Goal: Find specific page/section: Find specific page/section

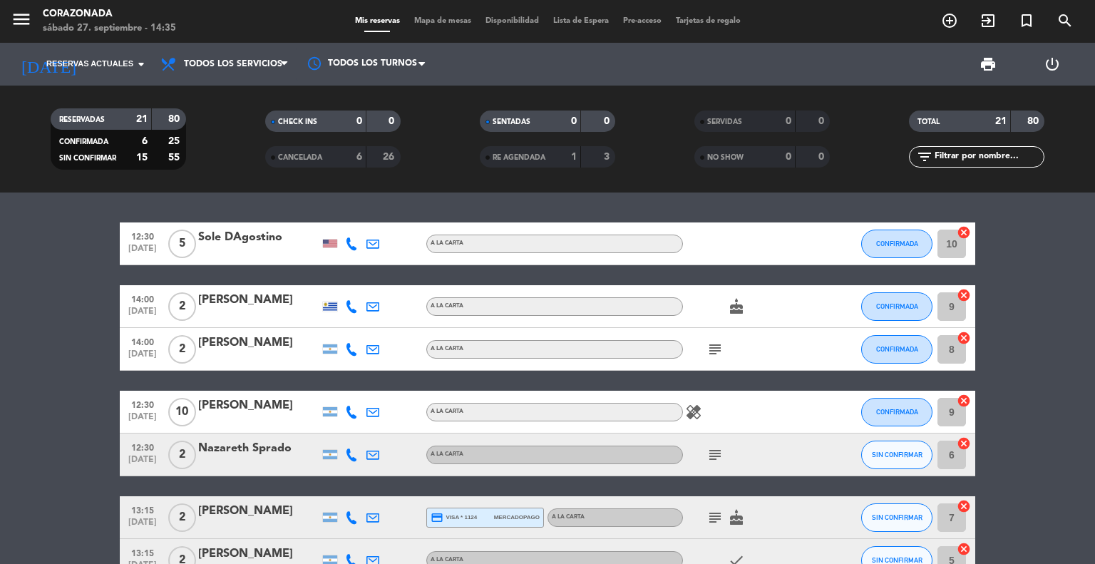
scroll to position [904, 0]
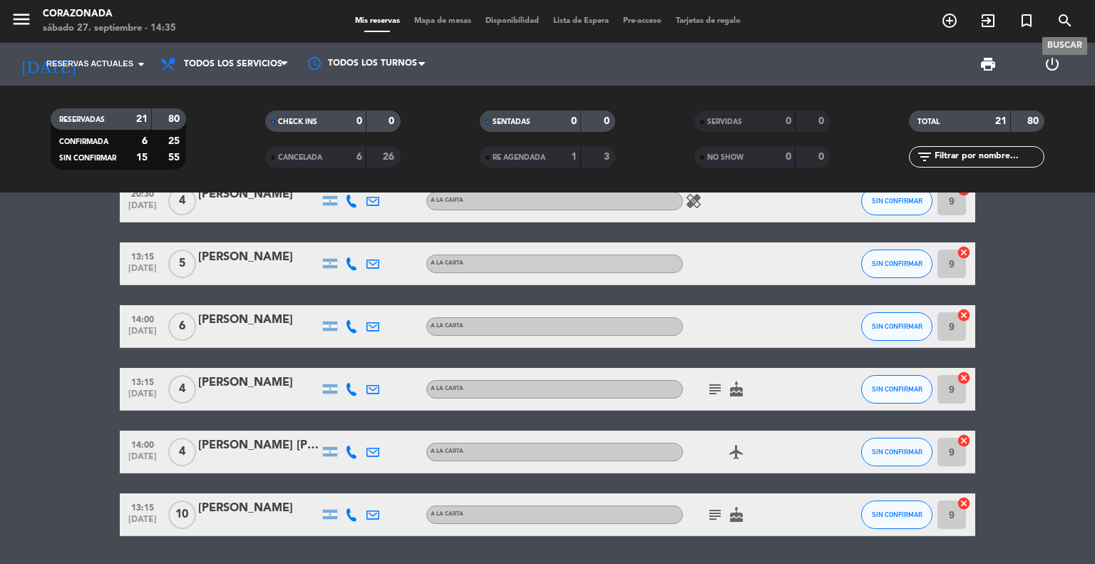
click at [1063, 23] on icon "search" at bounding box center [1064, 20] width 17 height 17
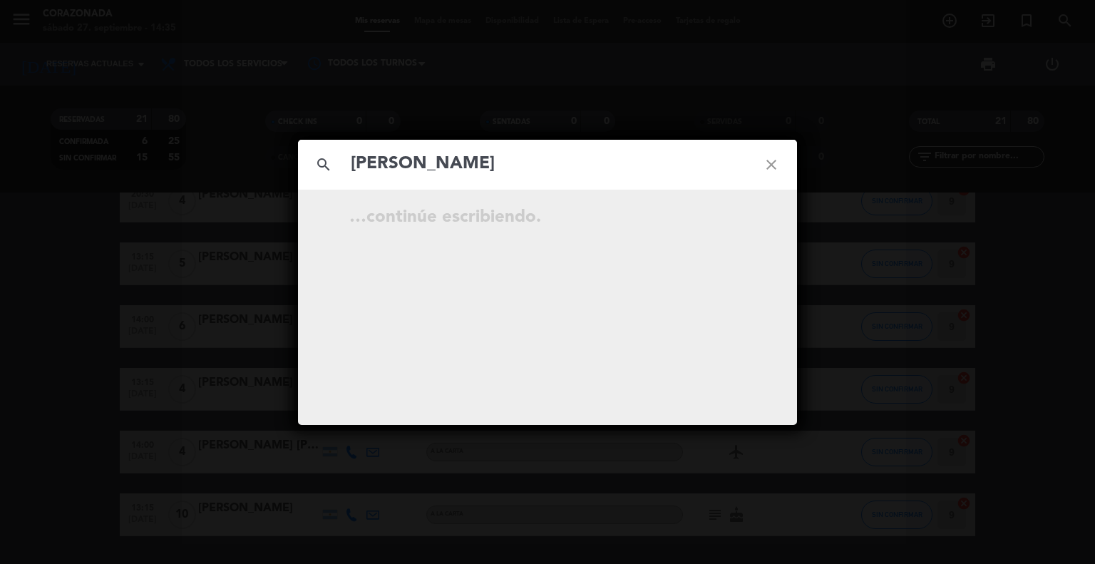
type input "[PERSON_NAME]"
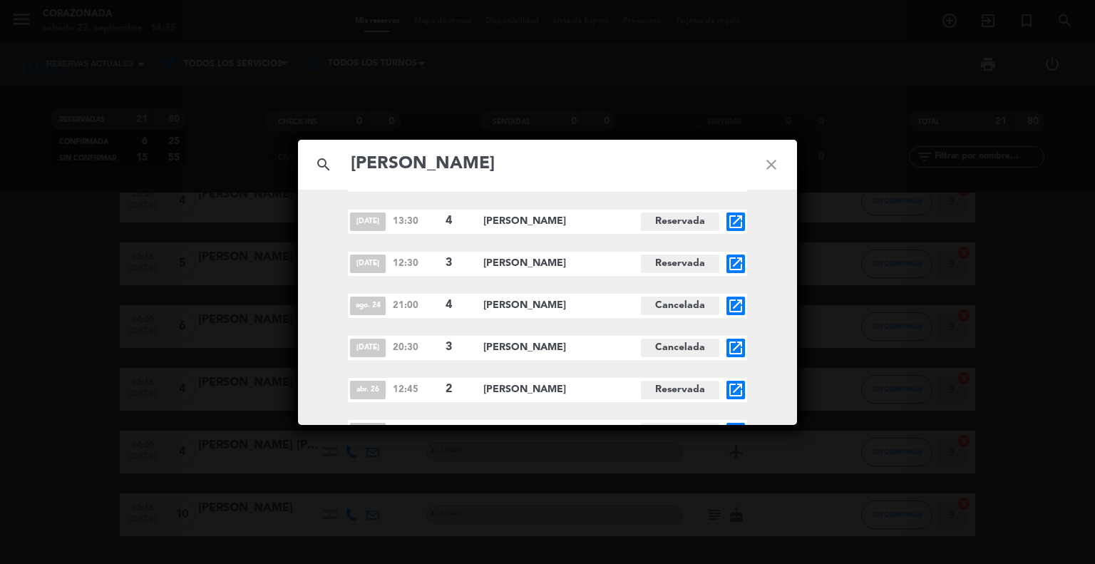
scroll to position [100, 0]
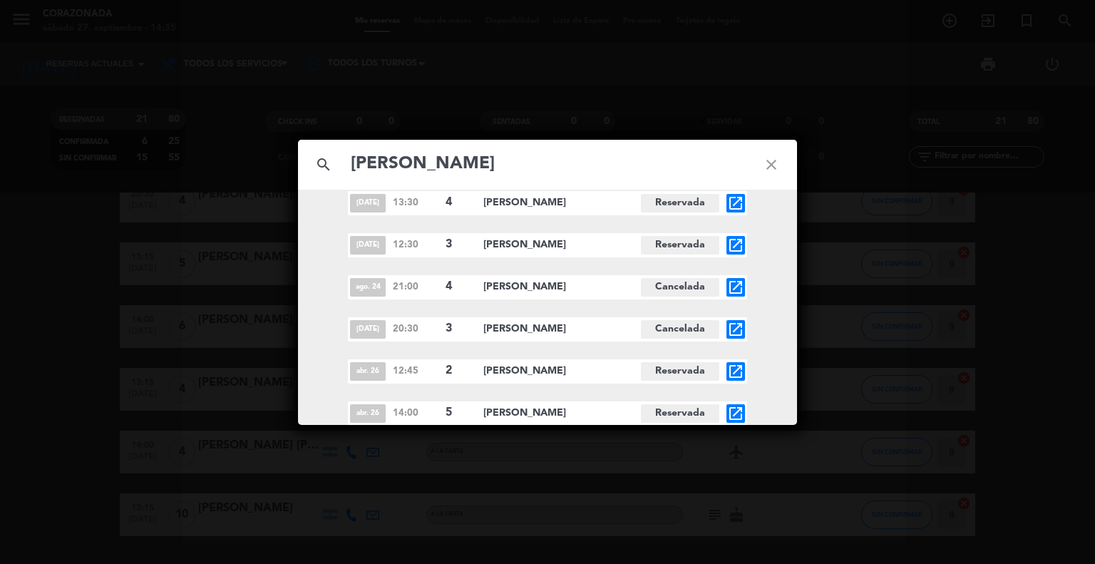
click at [857, 68] on div "search [PERSON_NAME] close [DATE] 13:45 4 [PERSON_NAME] Cancelada open_in_new a…" at bounding box center [547, 282] width 1095 height 564
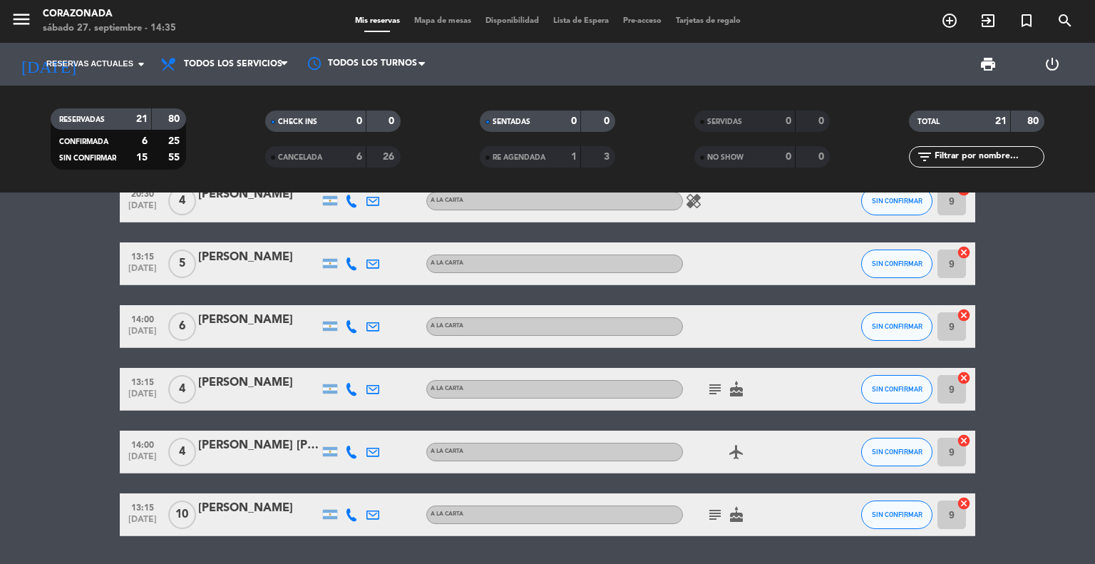
click at [19, 26] on icon "menu" at bounding box center [21, 19] width 21 height 21
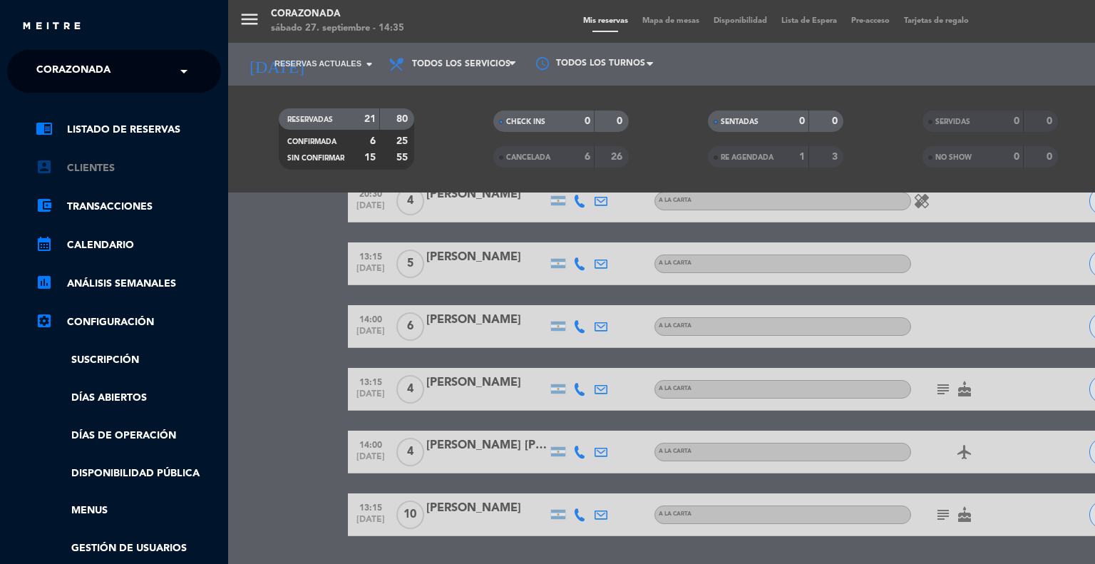
click at [73, 175] on link "account_box Clientes" at bounding box center [128, 168] width 185 height 17
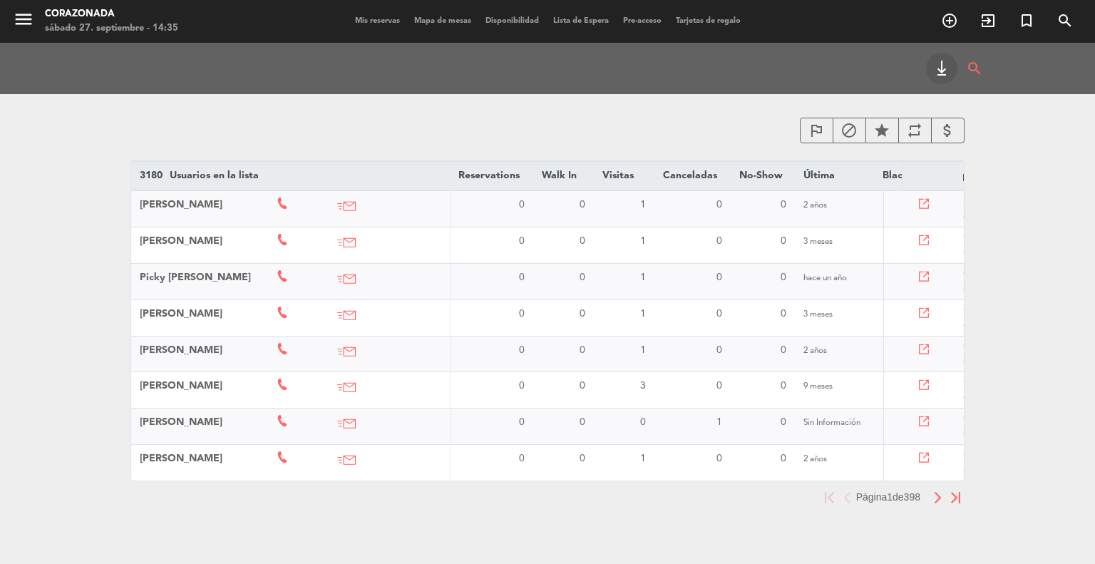
click at [975, 70] on icon "search" at bounding box center [974, 68] width 17 height 31
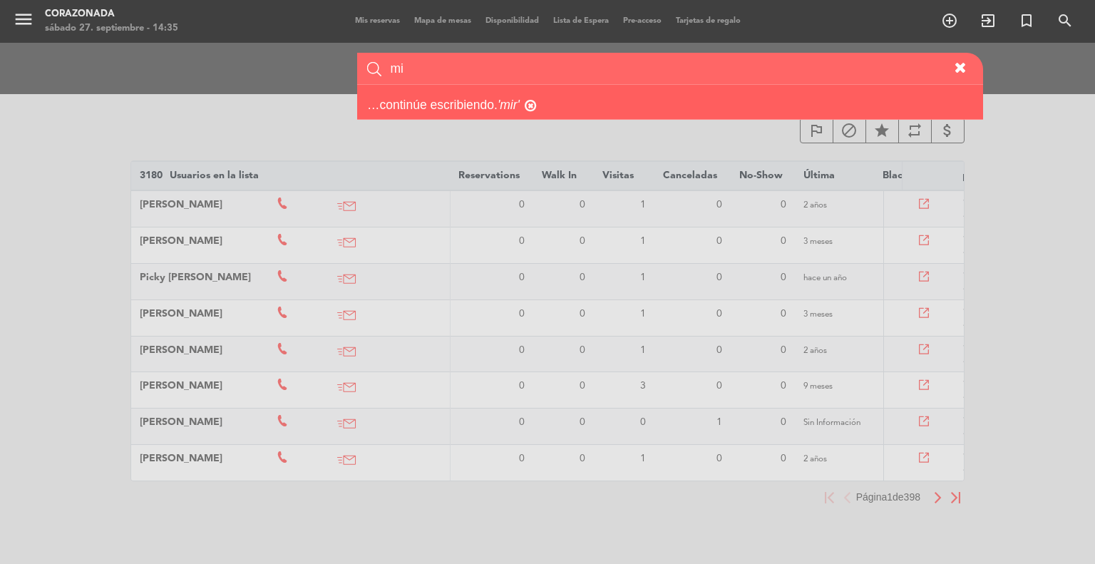
type input "m"
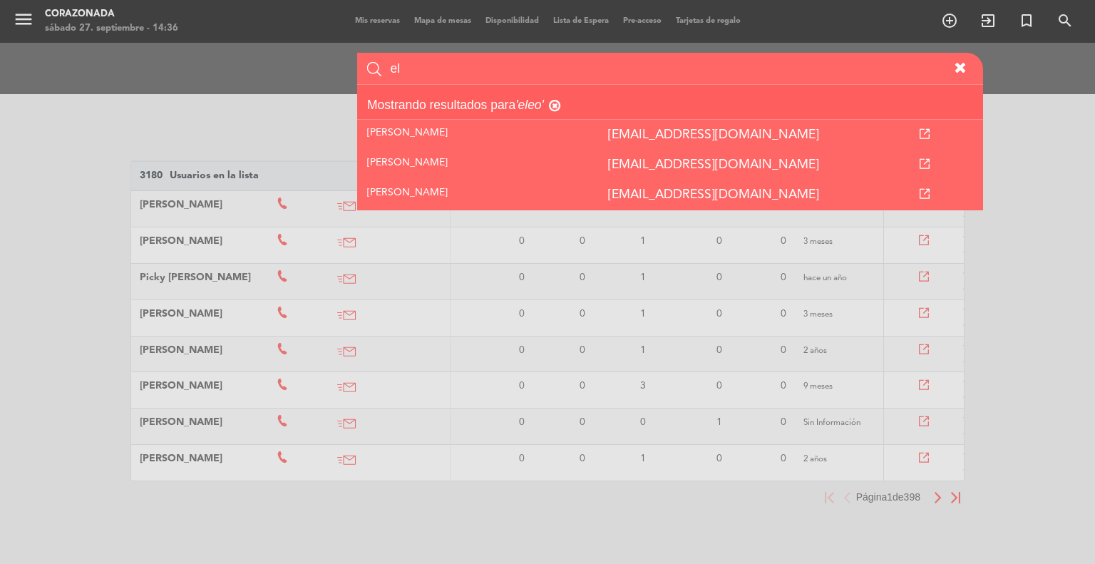
type input "e"
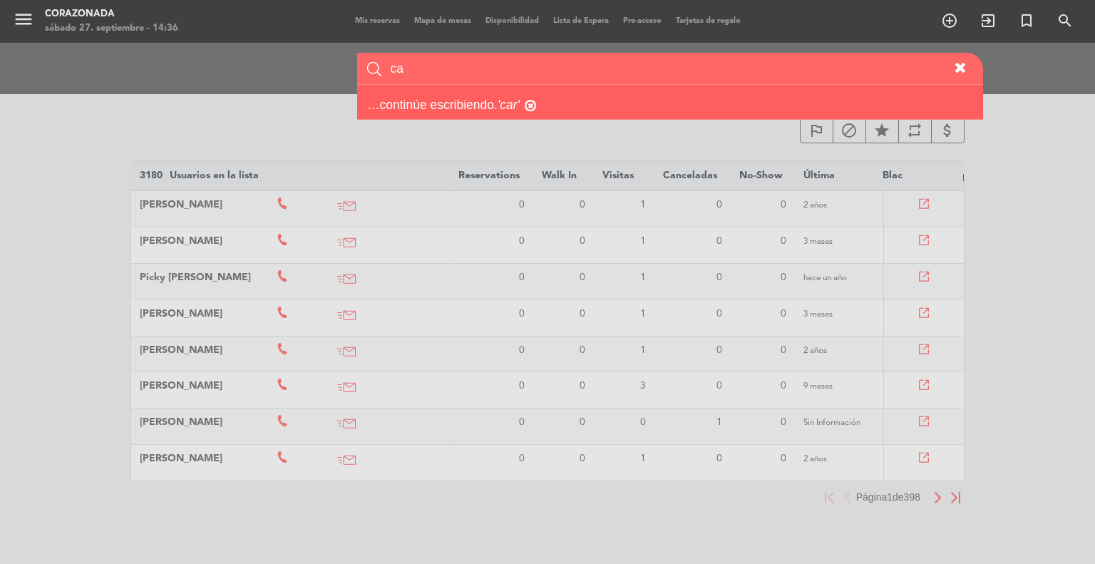
type input "c"
